Goal: Task Accomplishment & Management: Manage account settings

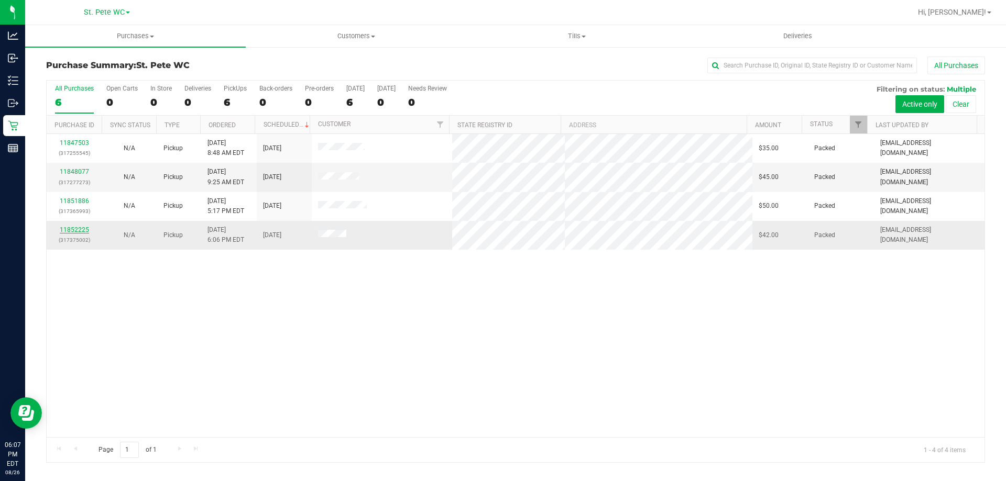
click at [82, 232] on link "11852225" at bounding box center [74, 229] width 29 height 7
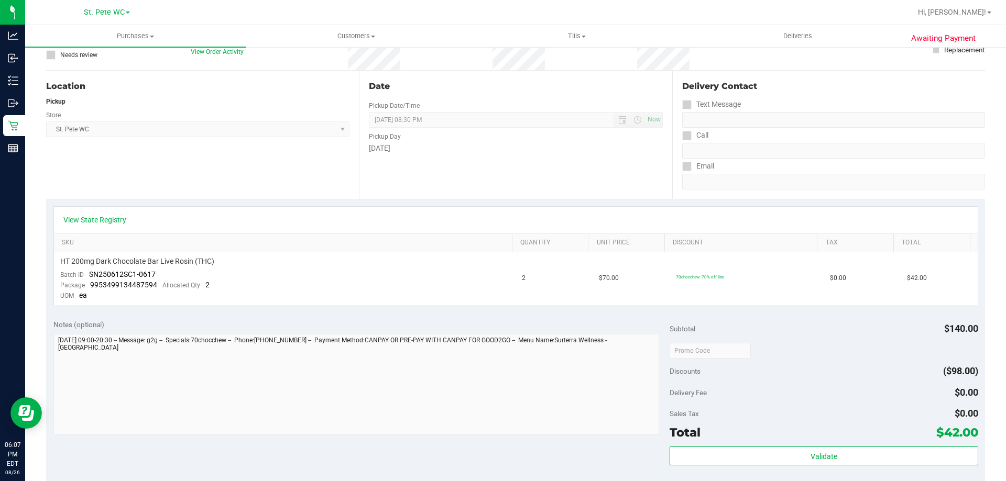
scroll to position [262, 0]
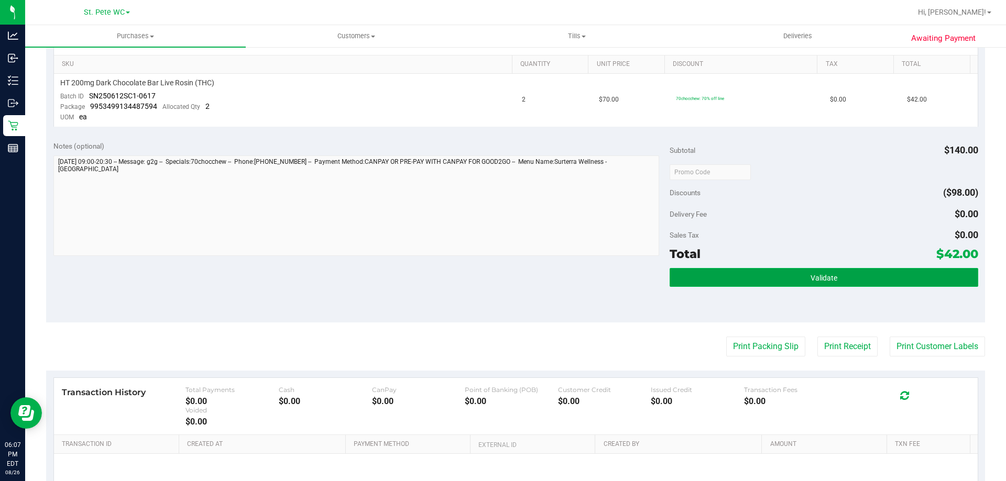
click at [810, 274] on span "Validate" at bounding box center [823, 278] width 27 height 8
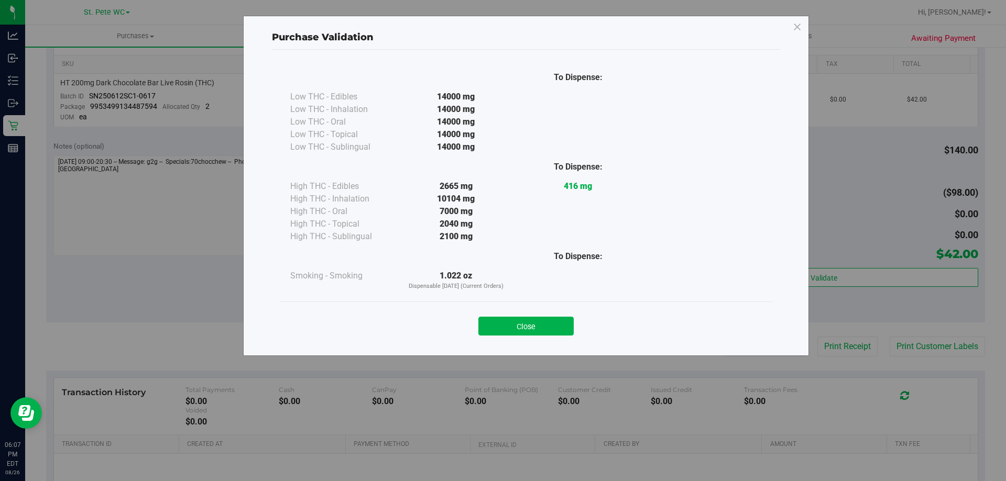
click at [552, 329] on button "Close" at bounding box center [525, 326] width 95 height 19
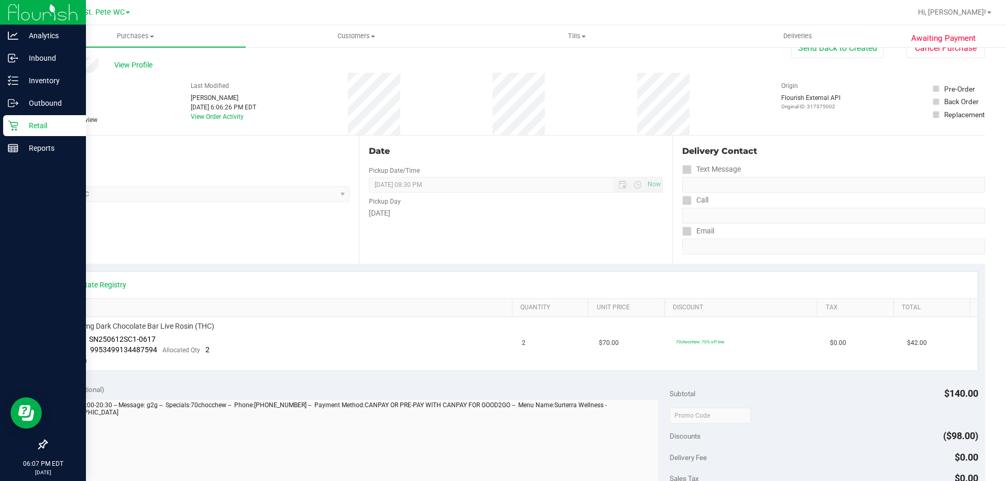
scroll to position [0, 0]
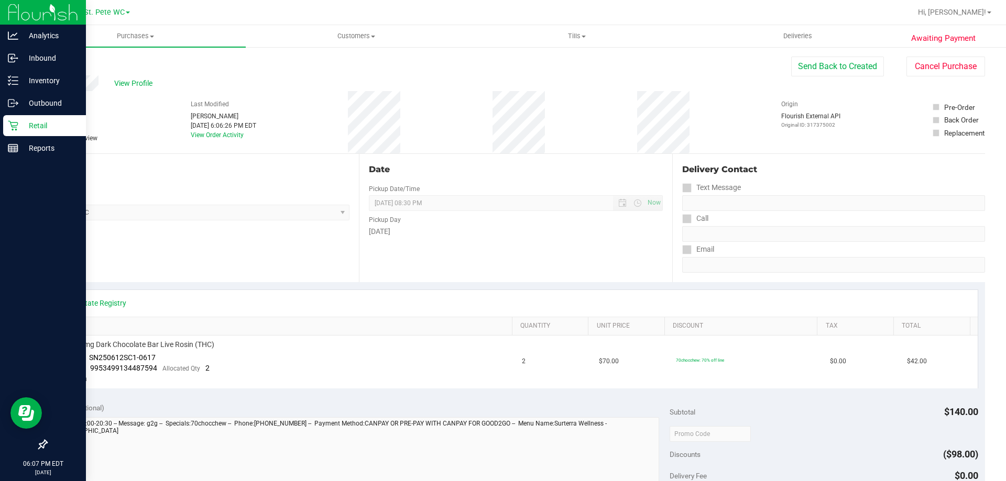
click at [25, 127] on p "Retail" at bounding box center [49, 125] width 63 height 13
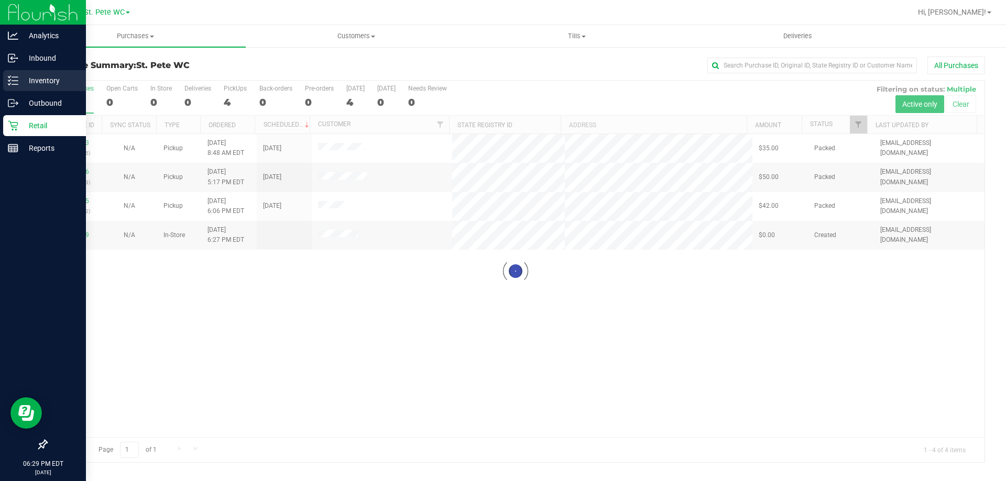
click at [15, 77] on line at bounding box center [15, 77] width 6 height 0
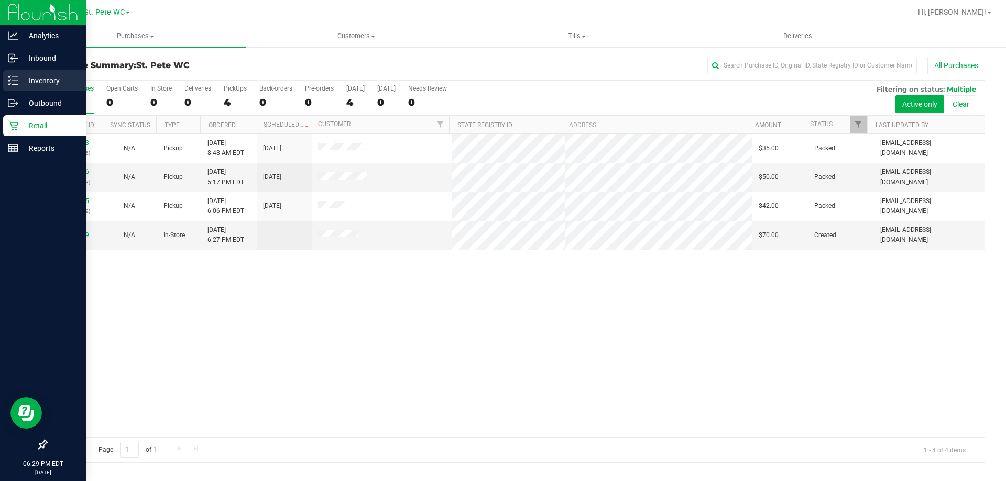
click at [14, 76] on icon at bounding box center [13, 80] width 10 height 10
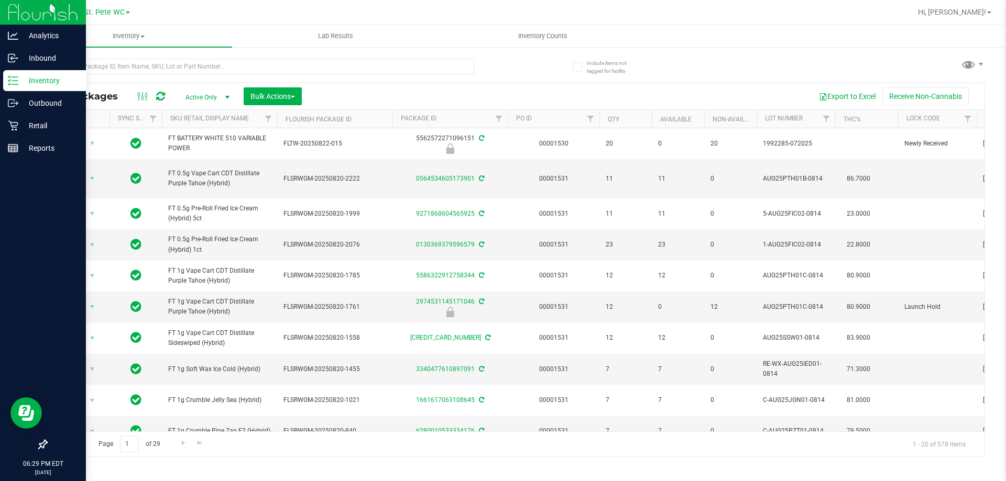
click at [161, 75] on div at bounding box center [260, 71] width 428 height 24
drag, startPoint x: 155, startPoint y: 63, endPoint x: 151, endPoint y: 69, distance: 6.7
click at [153, 65] on input "text" at bounding box center [260, 67] width 428 height 16
type input "VAR"
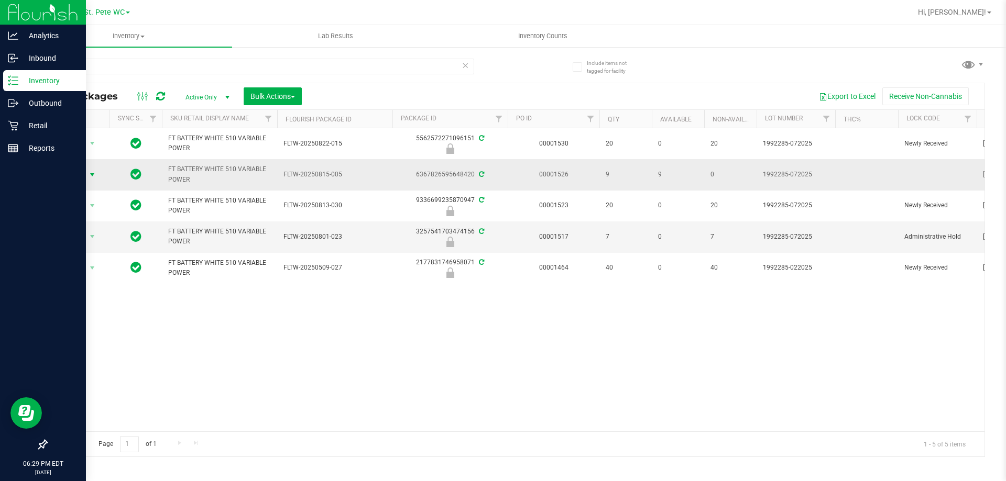
click at [89, 178] on span "select" at bounding box center [92, 175] width 8 height 8
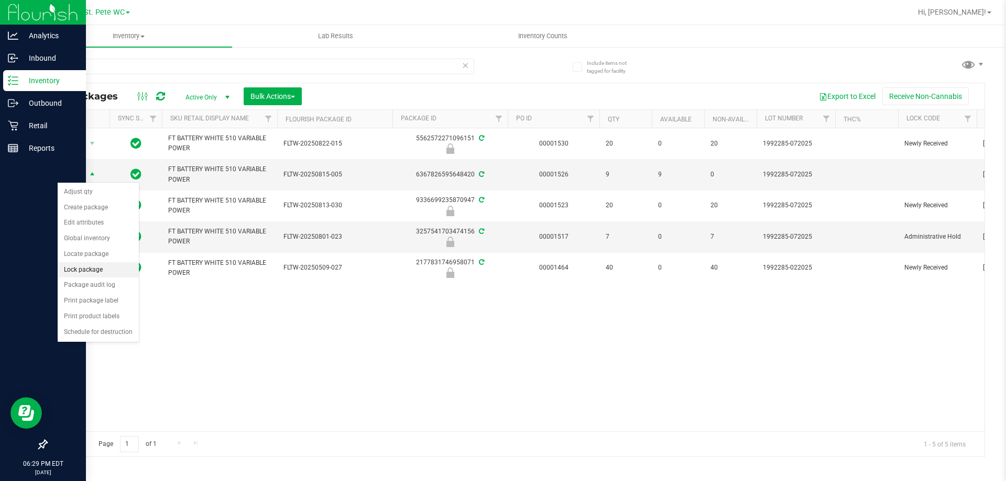
click at [81, 272] on li "Lock package" at bounding box center [98, 270] width 81 height 16
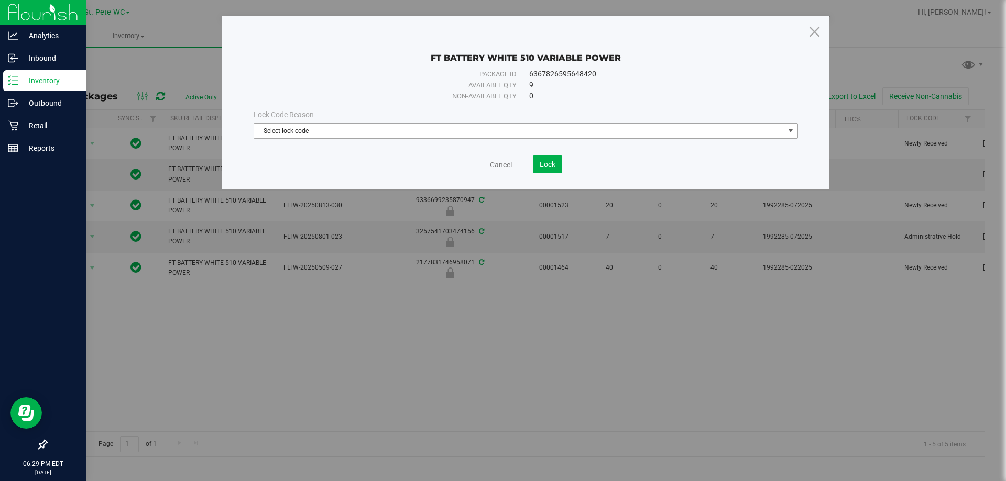
click at [292, 131] on span "Select lock code" at bounding box center [519, 131] width 530 height 15
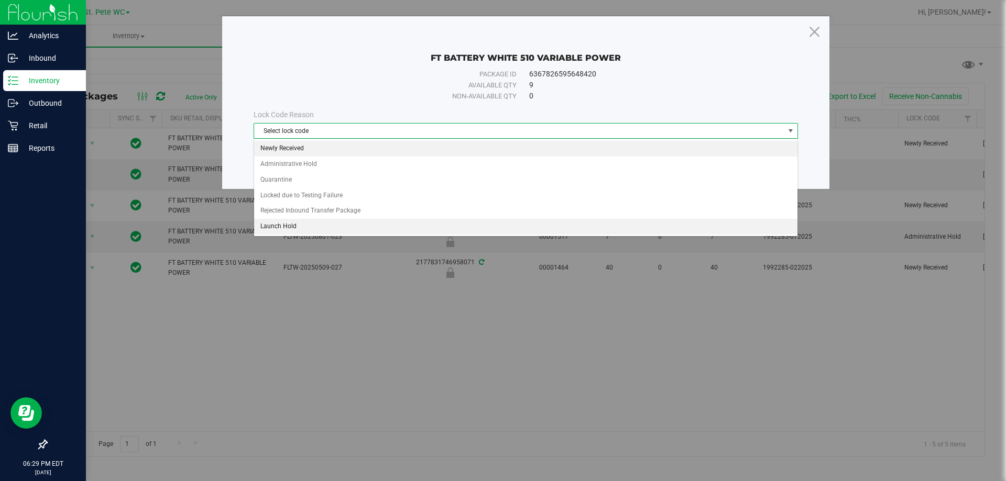
click at [357, 151] on li "Newly Received" at bounding box center [525, 149] width 543 height 16
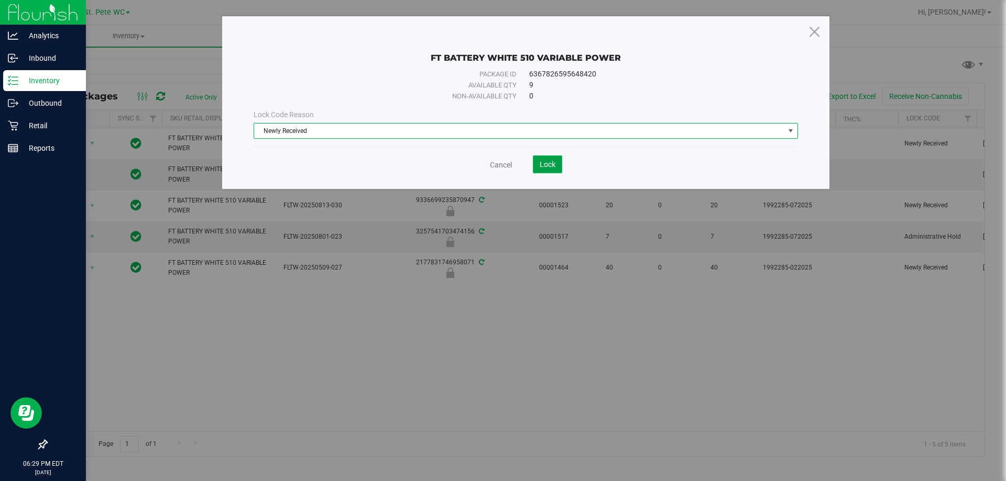
click at [542, 166] on span "Lock" at bounding box center [547, 164] width 16 height 8
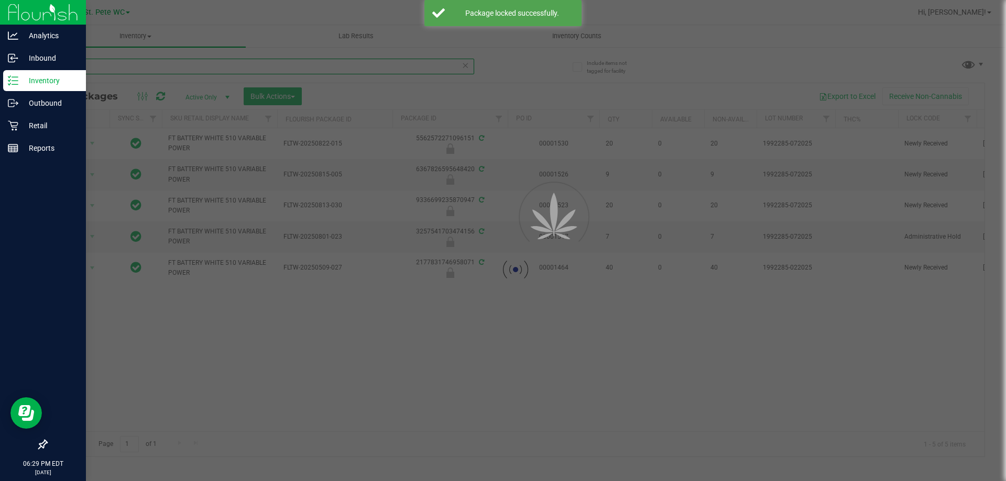
click at [74, 69] on input "VAR" at bounding box center [260, 67] width 428 height 16
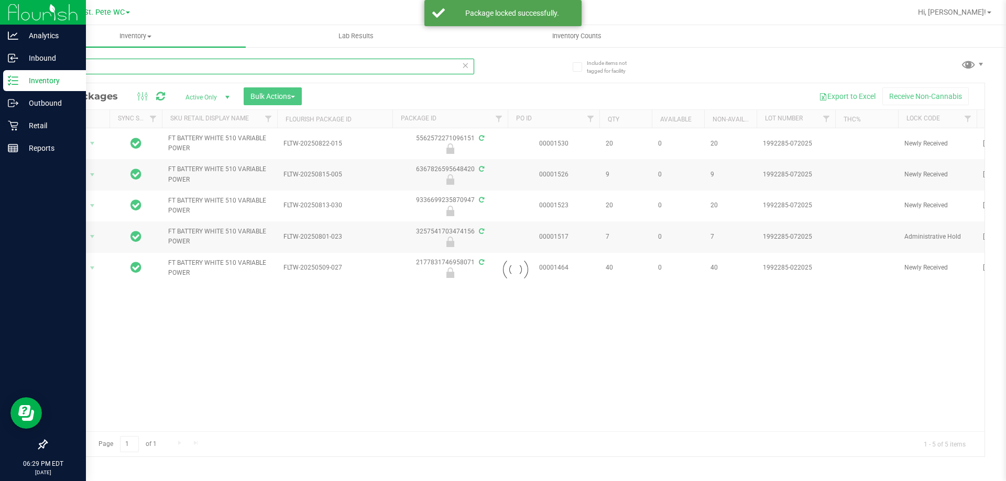
click at [74, 69] on input "VAR" at bounding box center [260, 67] width 428 height 16
type input "GRAV"
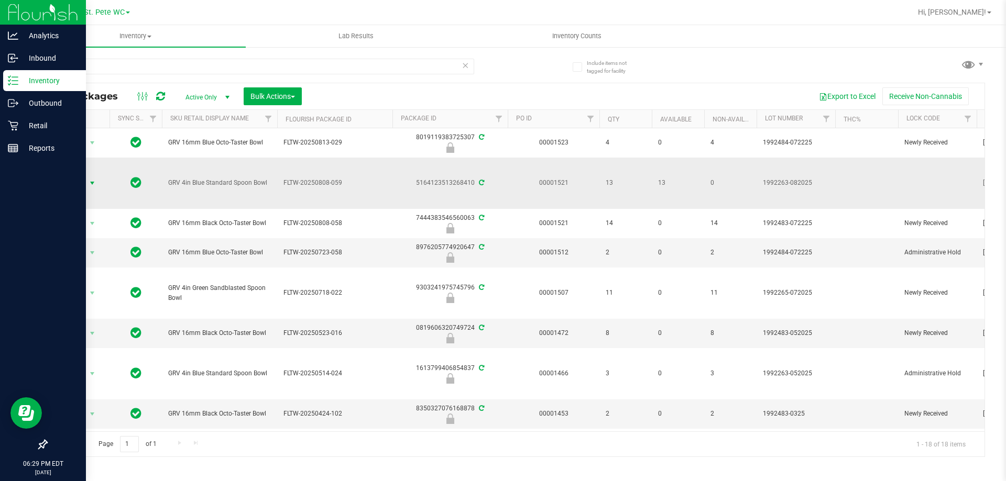
click at [63, 182] on span "Action" at bounding box center [71, 183] width 28 height 15
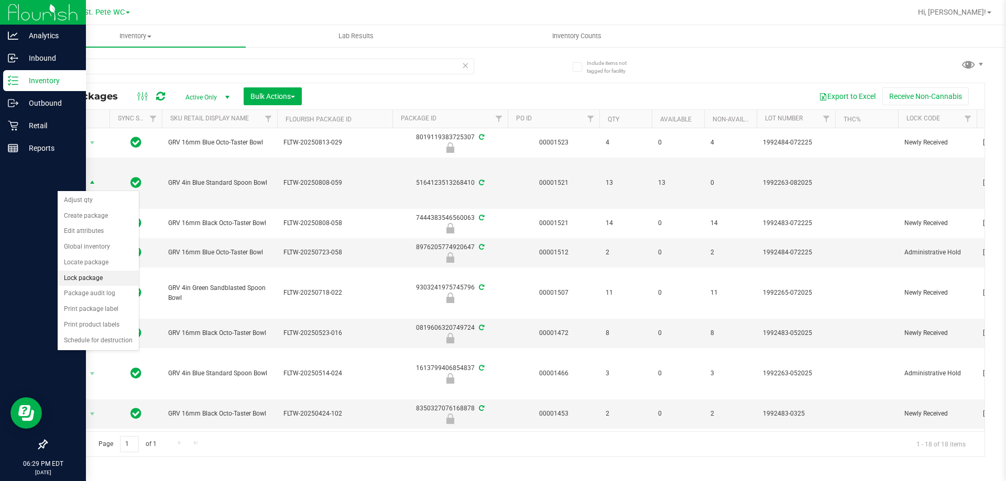
click at [95, 281] on li "Lock package" at bounding box center [98, 279] width 81 height 16
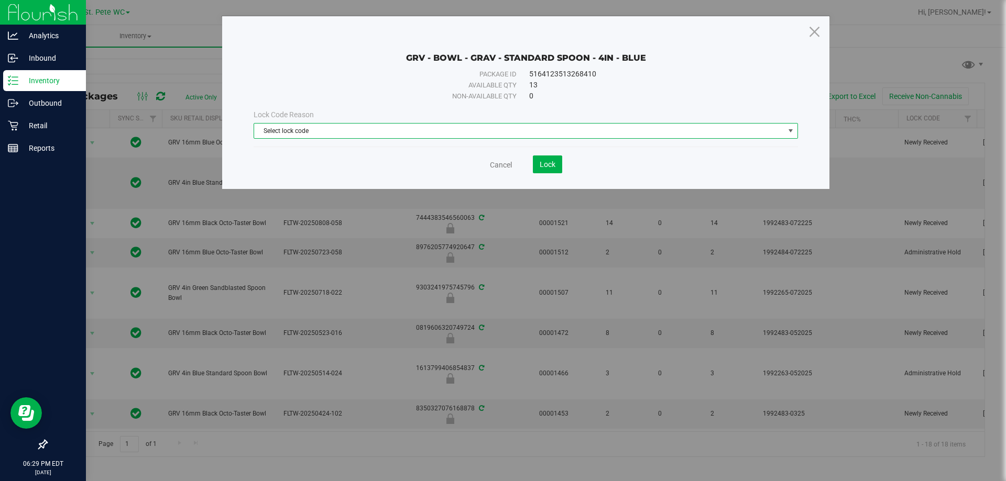
click at [306, 123] on span "Select lock code" at bounding box center [526, 131] width 544 height 16
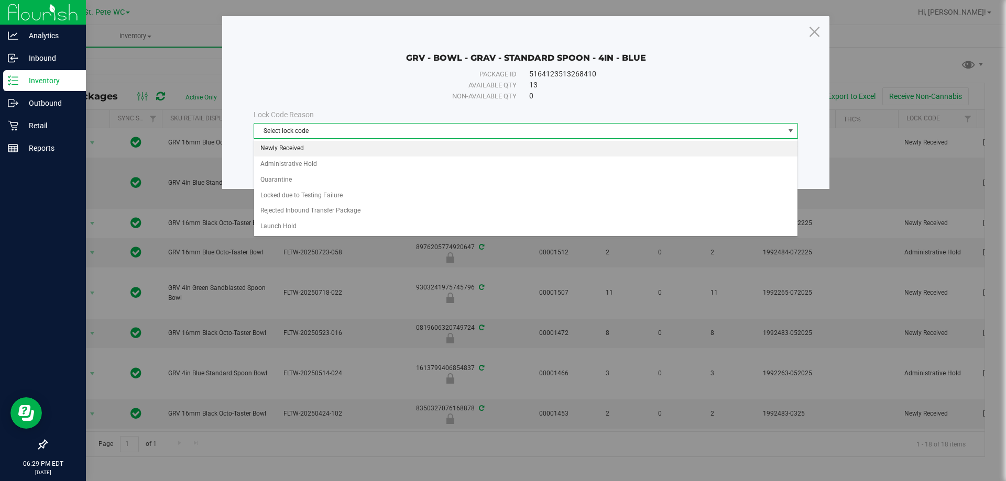
click at [365, 143] on li "Newly Received" at bounding box center [525, 149] width 543 height 16
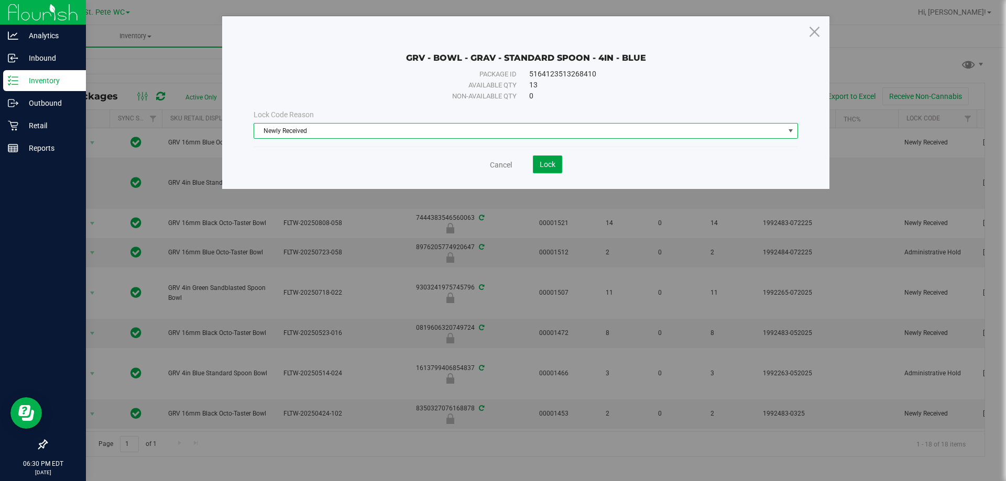
click at [539, 166] on span "Lock" at bounding box center [547, 164] width 16 height 8
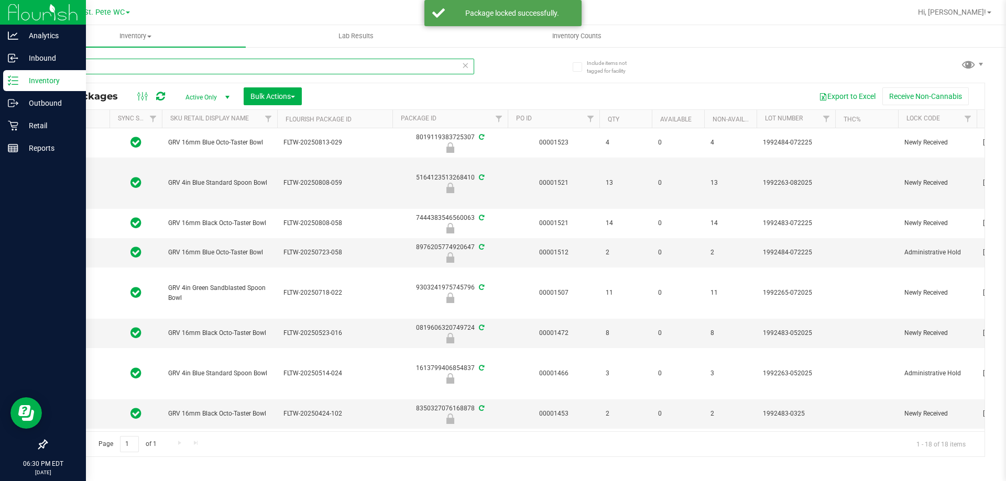
click at [87, 68] on input "GRAV" at bounding box center [260, 67] width 428 height 16
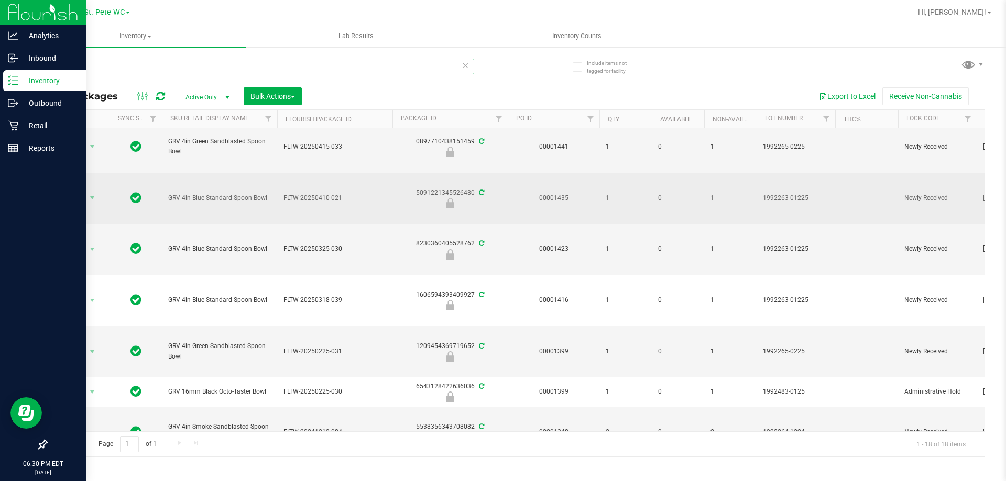
scroll to position [495, 0]
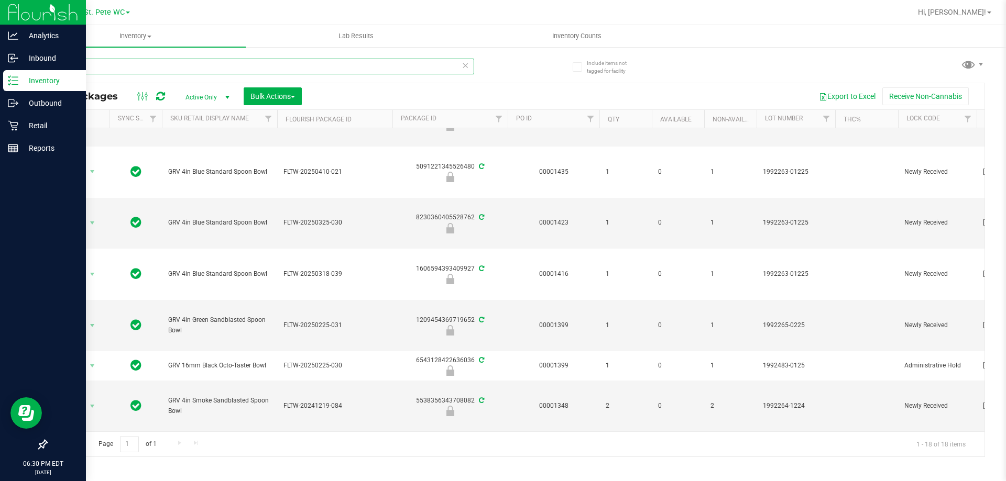
click at [136, 60] on input "GRAV" at bounding box center [260, 67] width 428 height 16
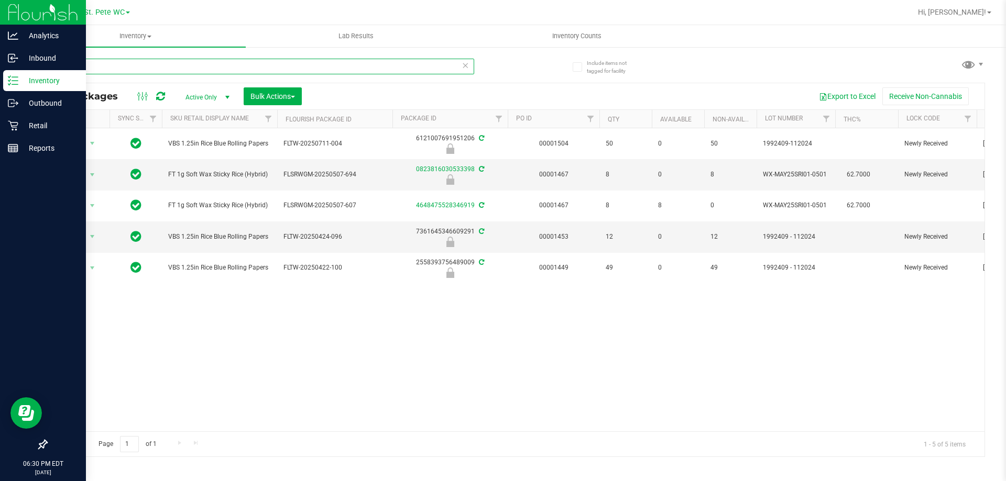
click at [177, 70] on input "RICE" at bounding box center [260, 67] width 428 height 16
type input "RW"
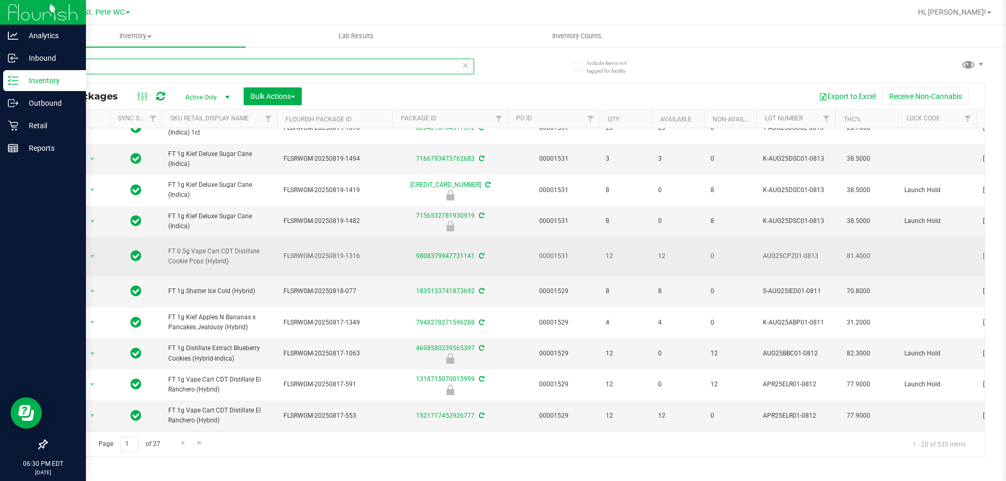
scroll to position [366, 0]
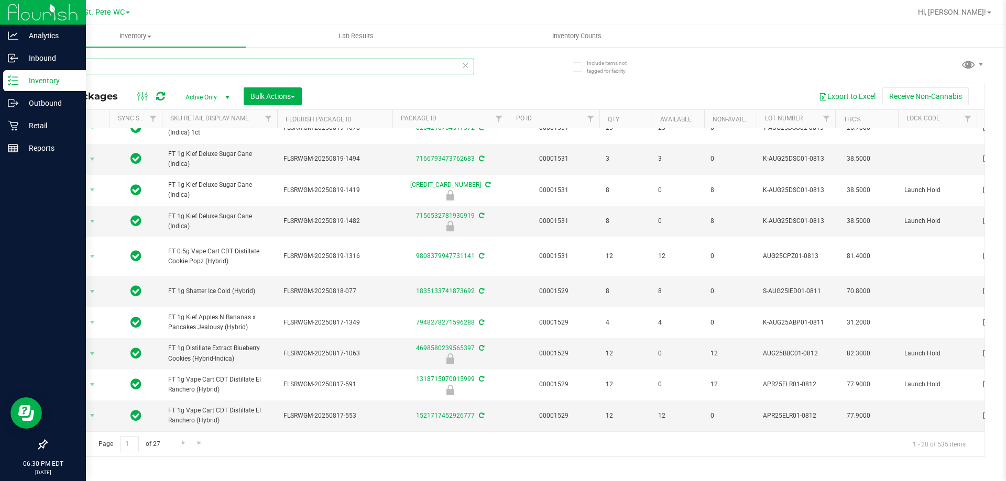
click at [146, 69] on input "RW" at bounding box center [260, 67] width 428 height 16
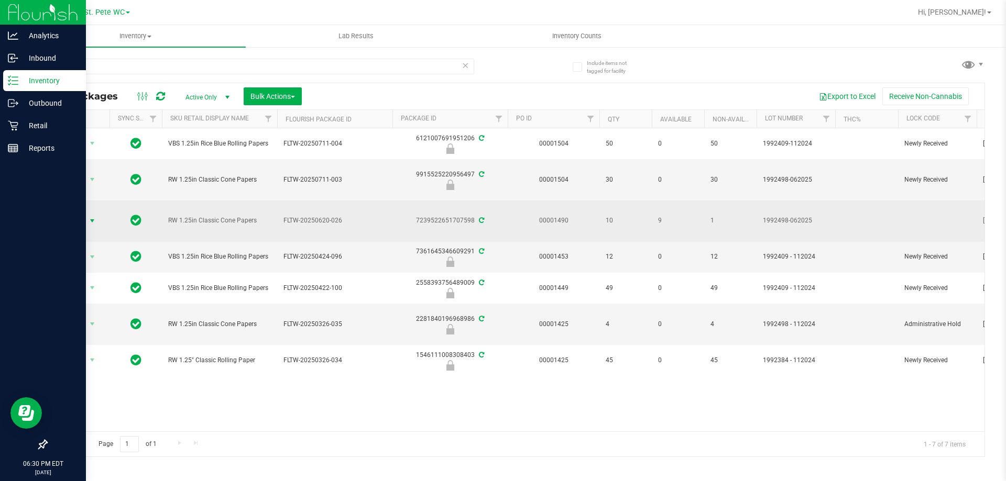
click at [90, 223] on span "select" at bounding box center [92, 221] width 8 height 8
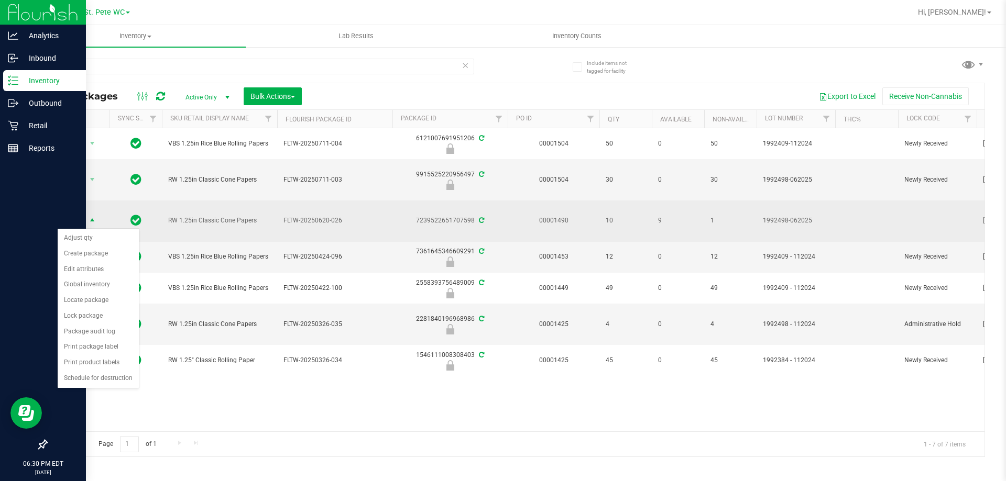
click at [168, 227] on td "RW 1.25in Classic Cone Papers" at bounding box center [219, 221] width 115 height 41
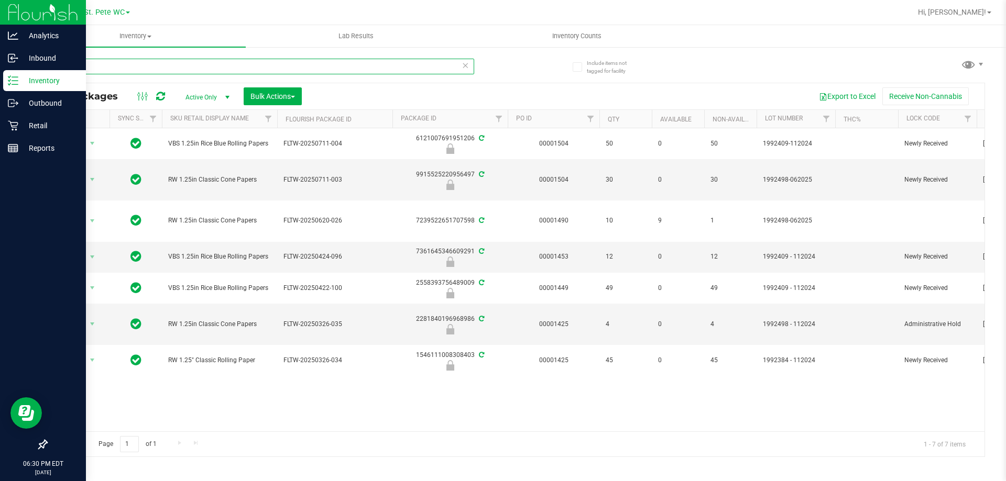
click at [188, 70] on input "PAPER" at bounding box center [260, 67] width 428 height 16
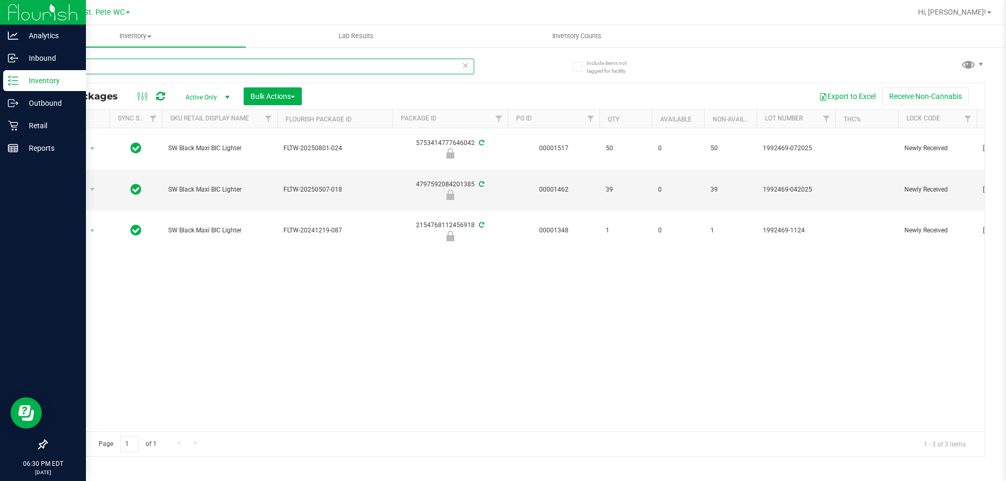
click at [176, 64] on input "BIC" at bounding box center [260, 67] width 428 height 16
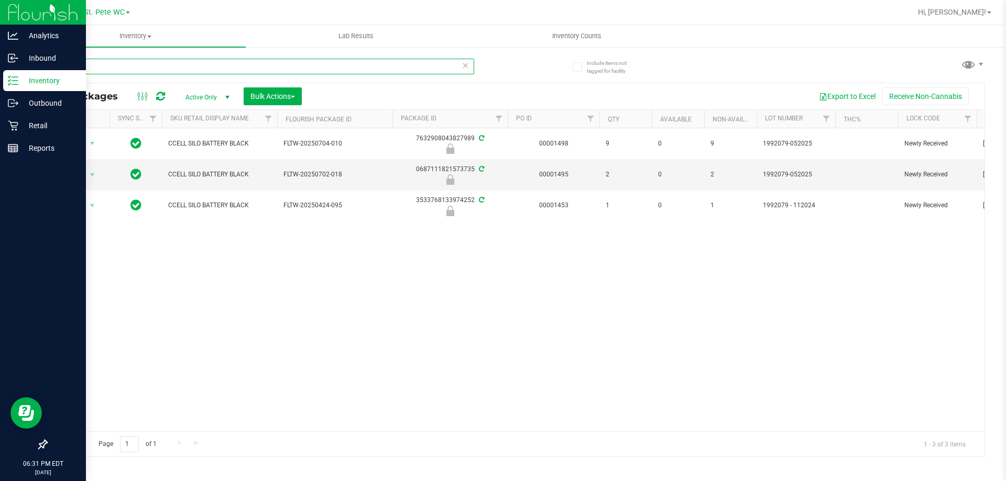
type input "S"
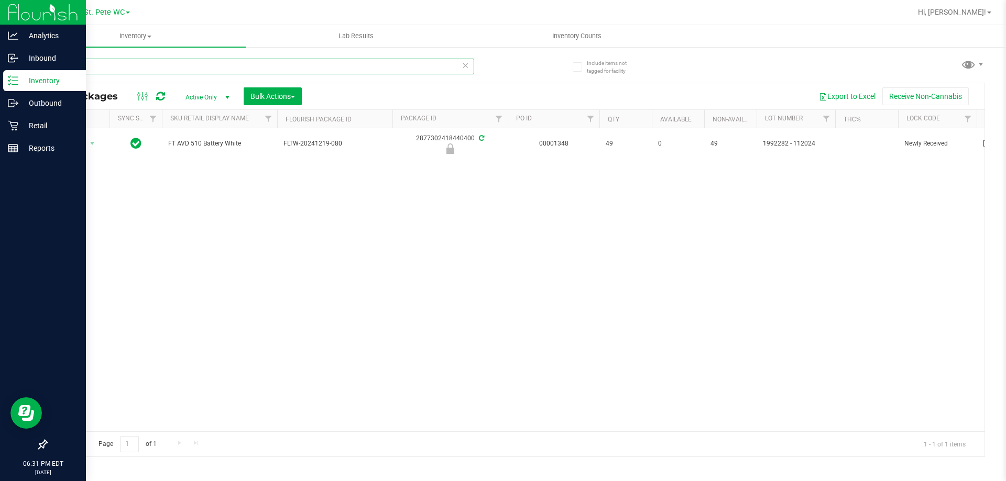
type input "A"
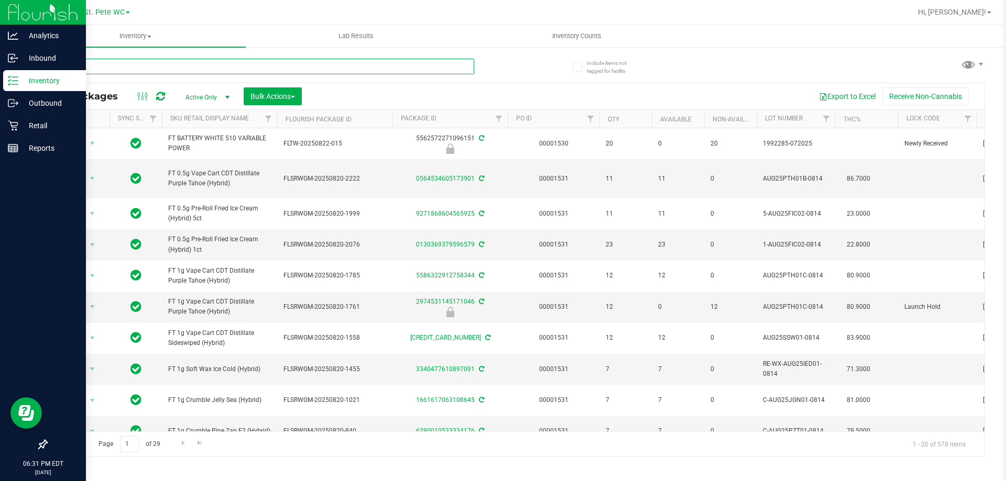
click at [356, 66] on input "text" at bounding box center [260, 67] width 428 height 16
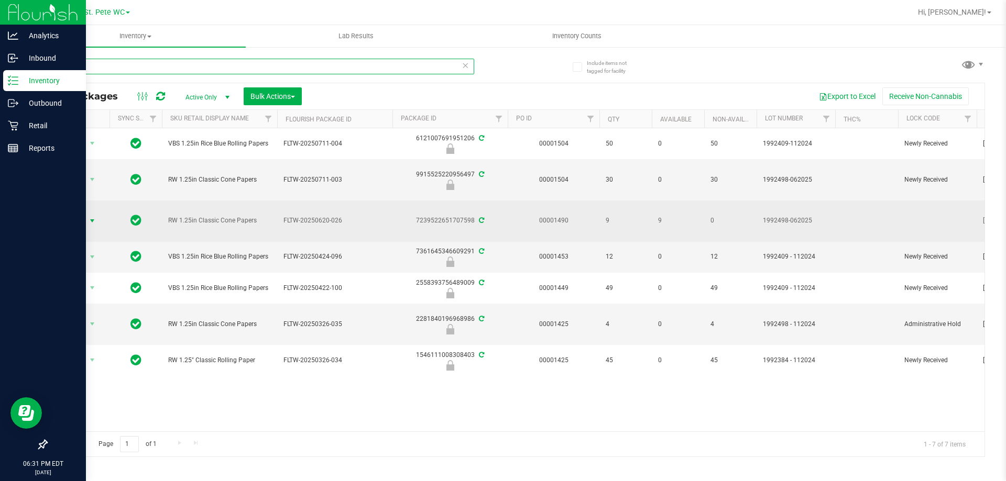
type input "PAPER"
click at [84, 227] on span "Action" at bounding box center [71, 221] width 28 height 15
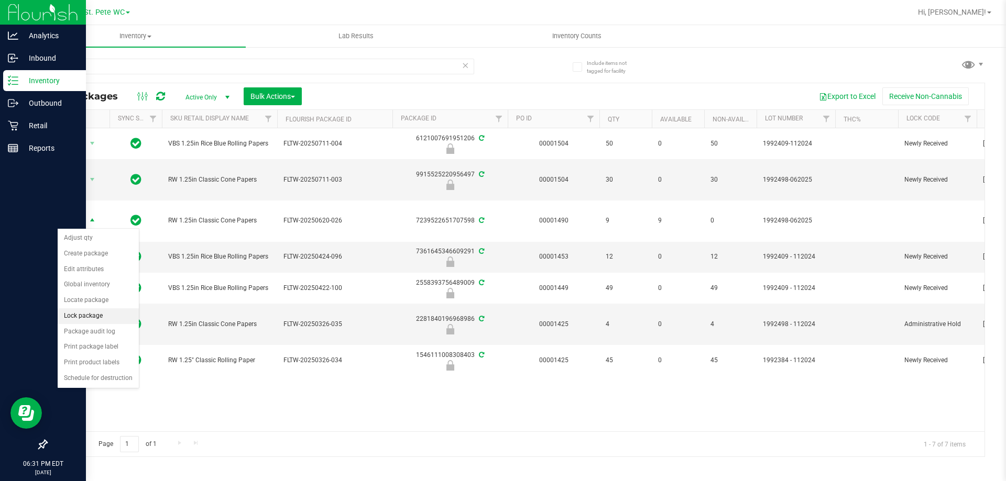
click at [78, 321] on li "Lock package" at bounding box center [98, 316] width 81 height 16
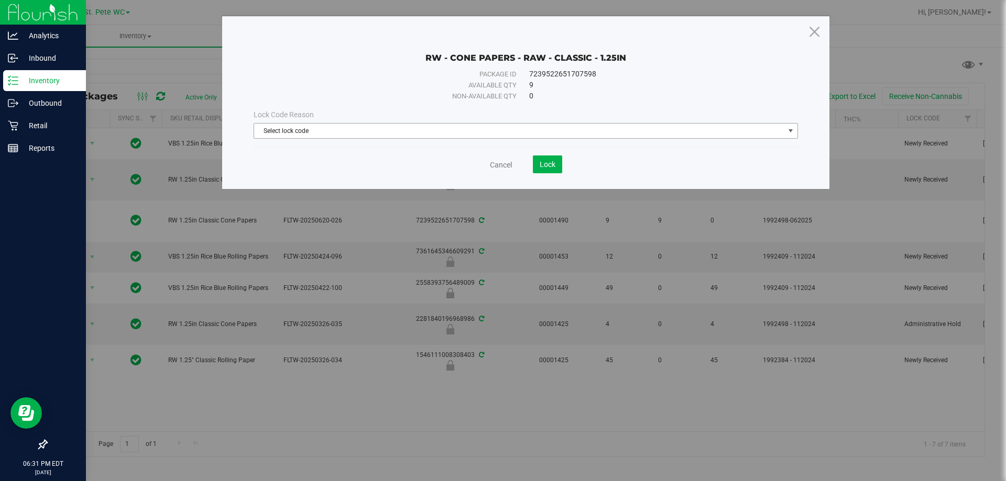
click at [279, 134] on span "Select lock code" at bounding box center [519, 131] width 530 height 15
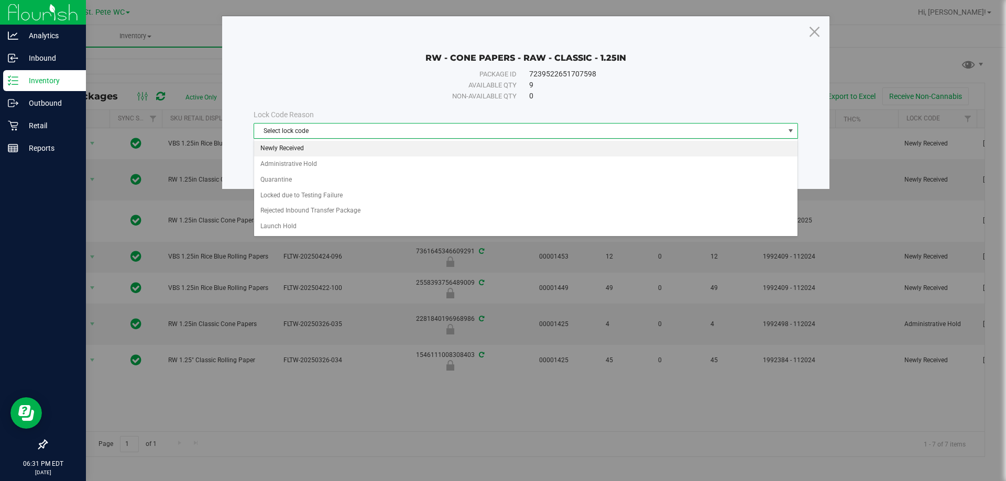
click at [312, 149] on li "Newly Received" at bounding box center [525, 149] width 543 height 16
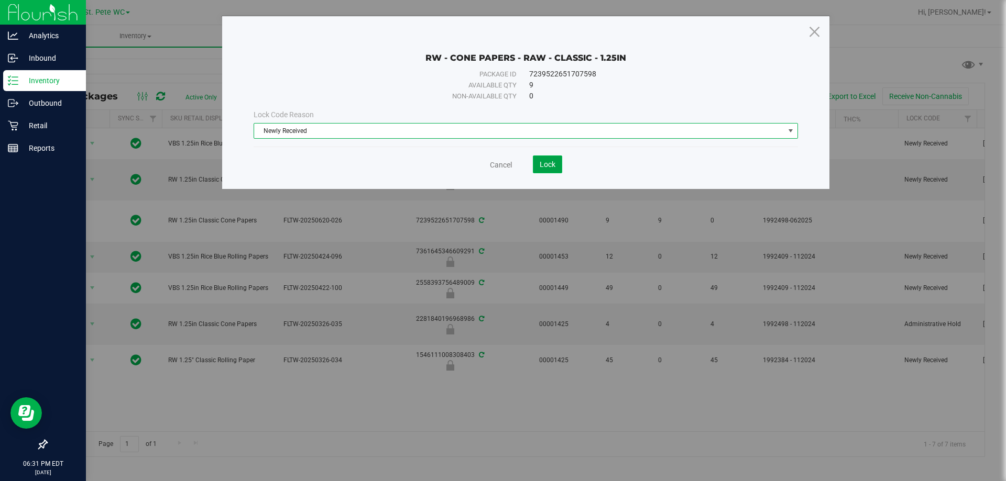
click at [539, 162] on span "Lock" at bounding box center [547, 164] width 16 height 8
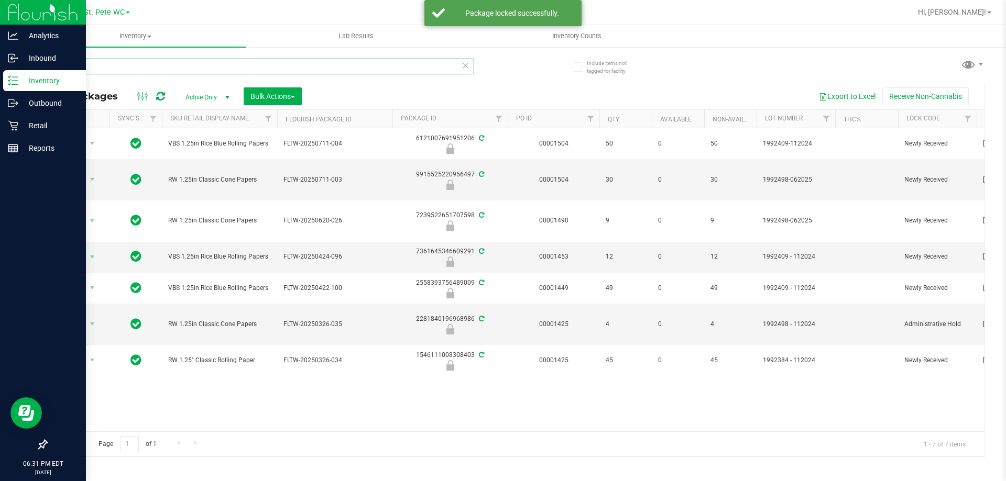
click at [79, 68] on input "PAPER" at bounding box center [260, 67] width 428 height 16
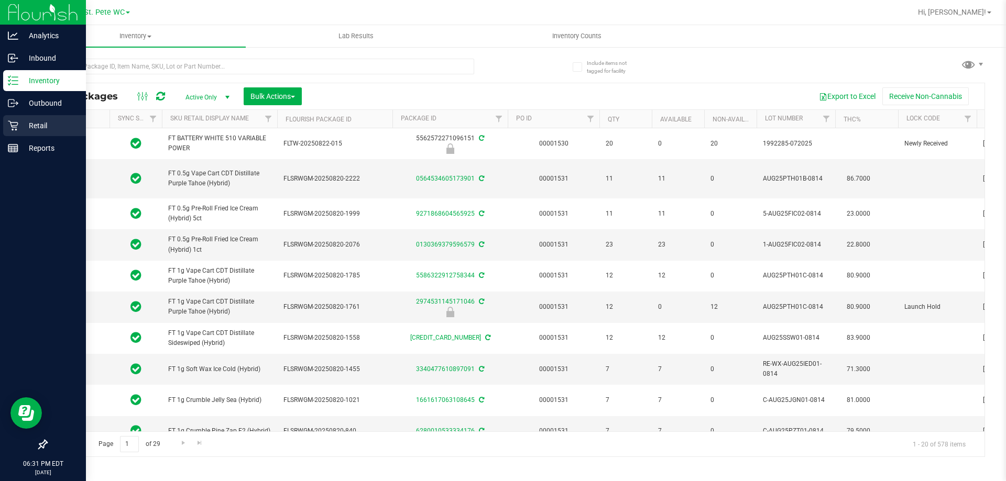
click at [14, 119] on div "Retail" at bounding box center [44, 125] width 83 height 21
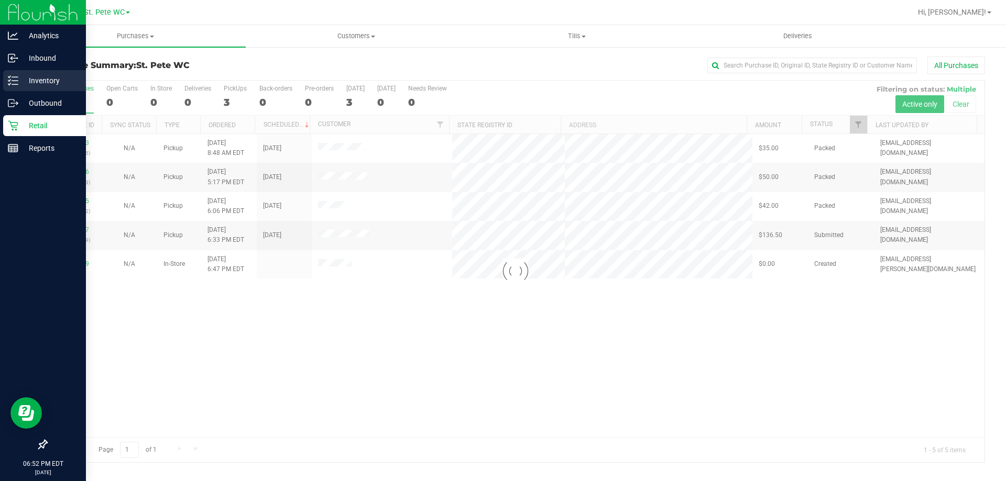
click at [16, 83] on icon at bounding box center [13, 80] width 10 height 10
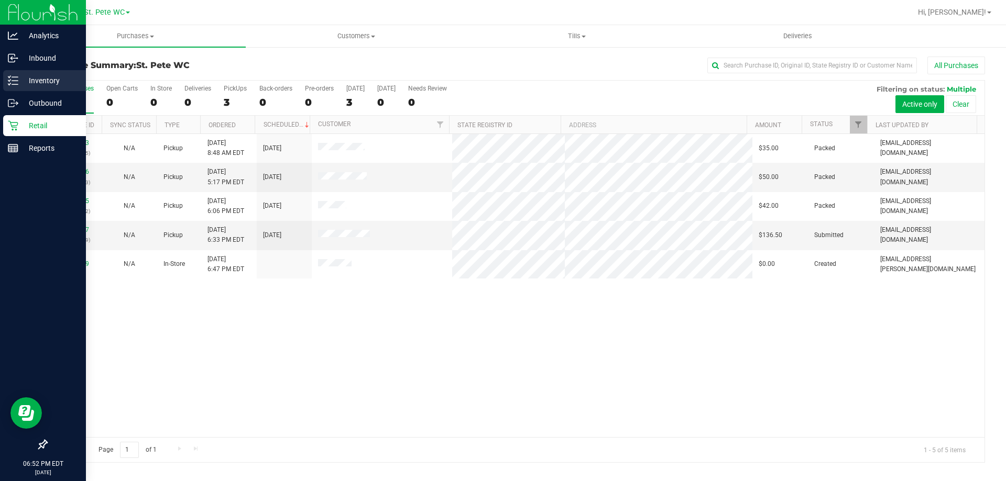
click at [18, 80] on icon at bounding box center [13, 80] width 10 height 10
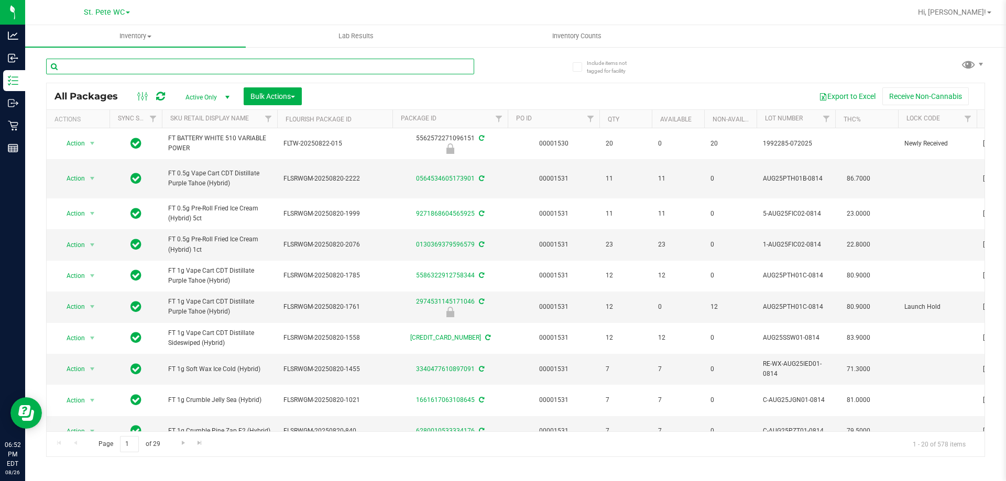
click at [139, 70] on input "text" at bounding box center [260, 67] width 428 height 16
type input "JCW"
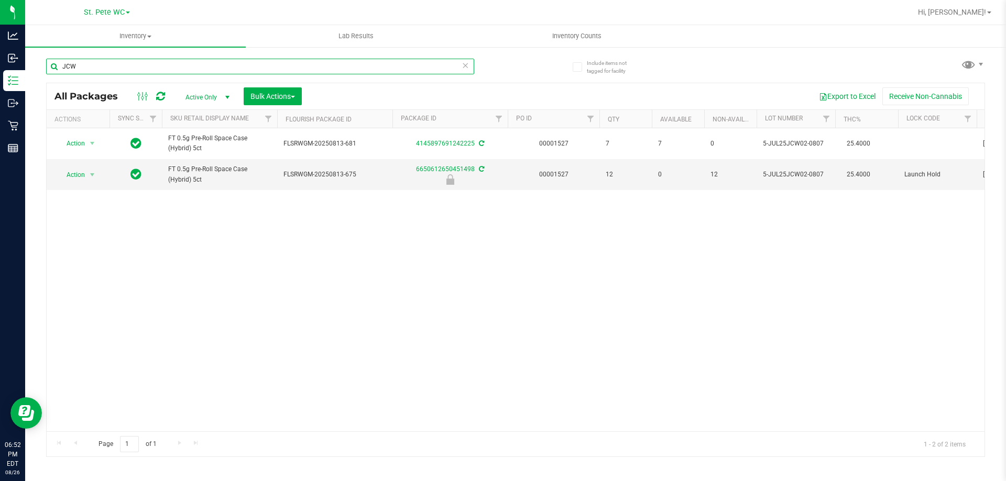
click at [80, 69] on input "JCW" at bounding box center [260, 67] width 428 height 16
click at [177, 290] on div "Action Action Adjust qty Create package Edit attributes Global inventory Locate…" at bounding box center [516, 279] width 938 height 303
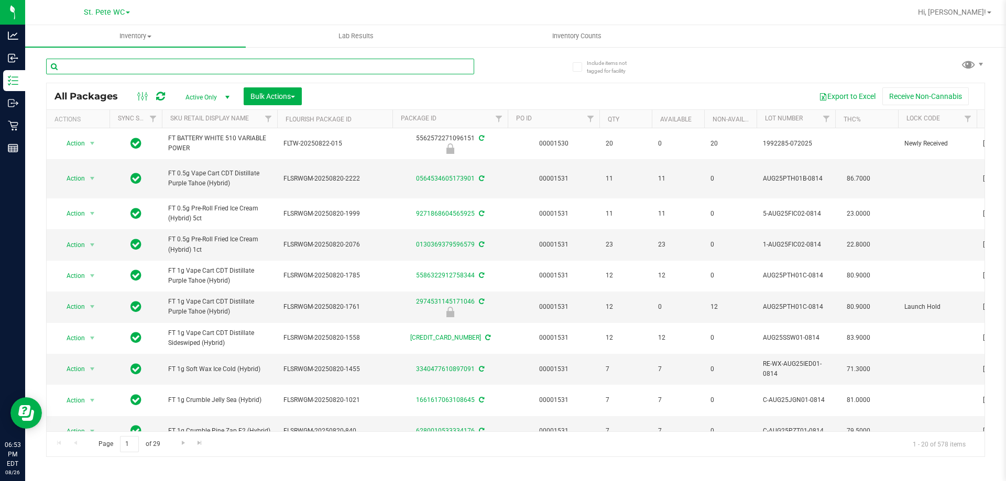
click at [67, 73] on input "text" at bounding box center [260, 67] width 428 height 16
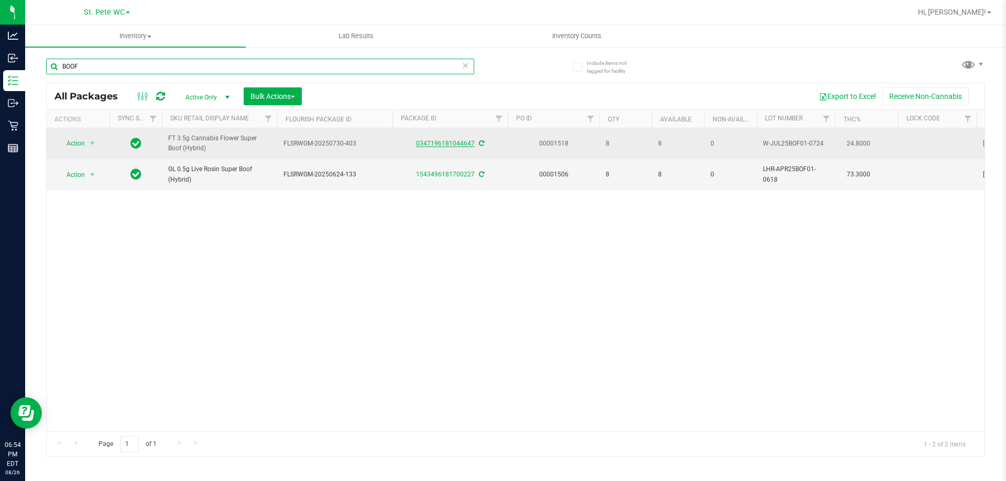
type input "BOOF"
click at [427, 144] on link "0347196181044647" at bounding box center [445, 143] width 59 height 7
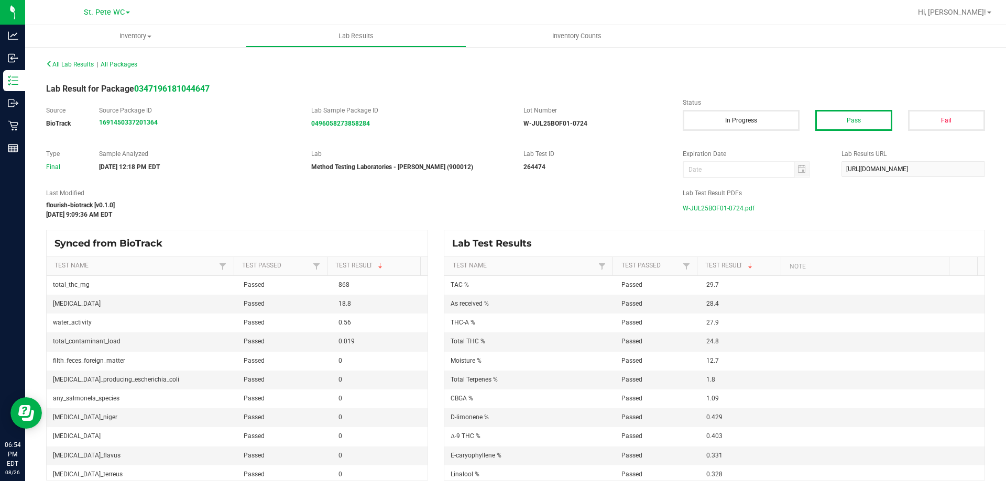
click at [730, 208] on span "W-JUL25BOF01-0724.pdf" at bounding box center [718, 209] width 72 height 16
